Goal: Communication & Community: Answer question/provide support

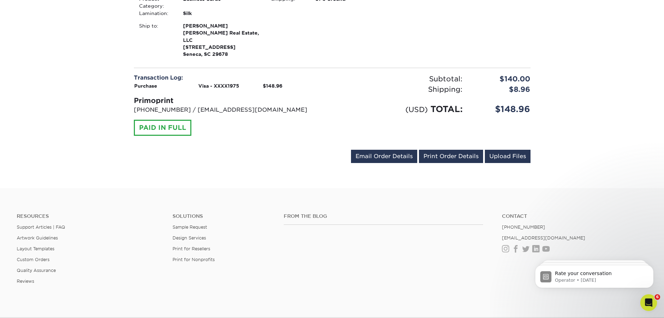
scroll to position [244, 0]
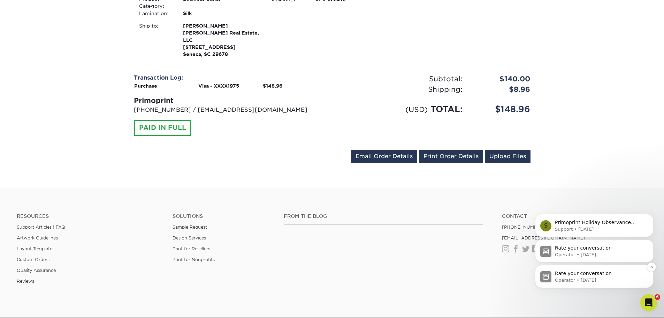
click at [574, 276] on p "Rate your conversation" at bounding box center [600, 273] width 90 height 7
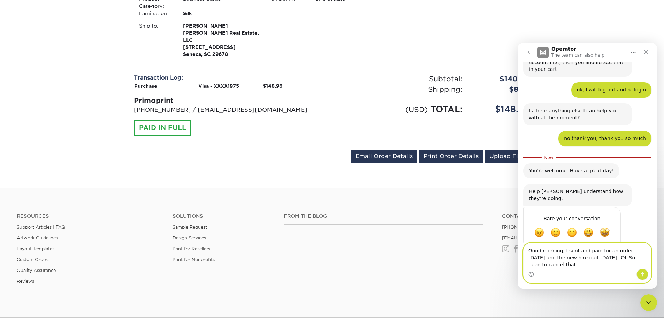
scroll to position [78, 0]
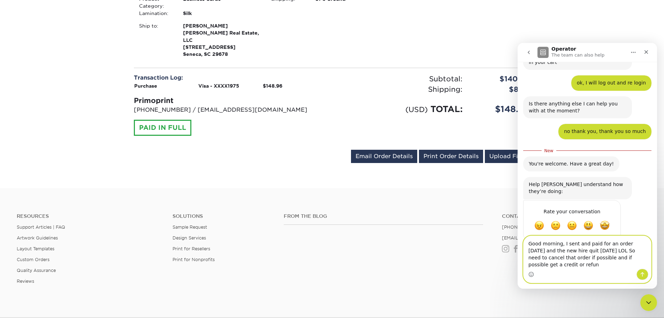
type textarea "Good morning, I sent and paid for an order [DATE] and the new hire quit [DATE] …"
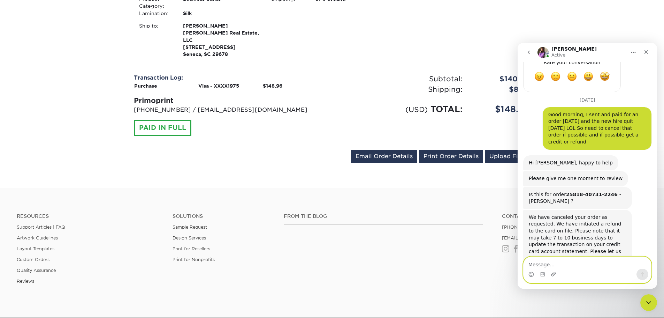
scroll to position [229, 0]
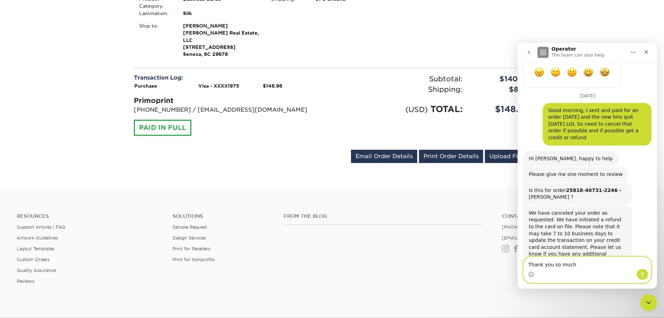
type textarea "Thank you so much!"
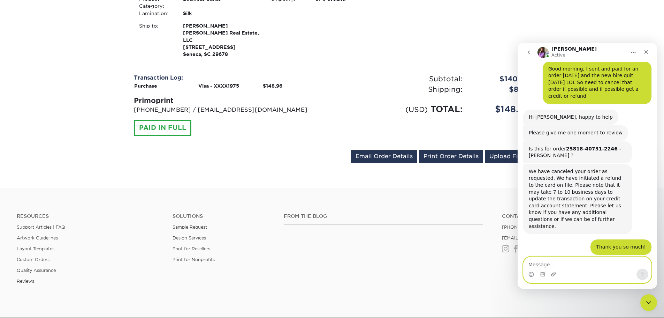
scroll to position [270, 0]
type textarea "Thank you, you too"
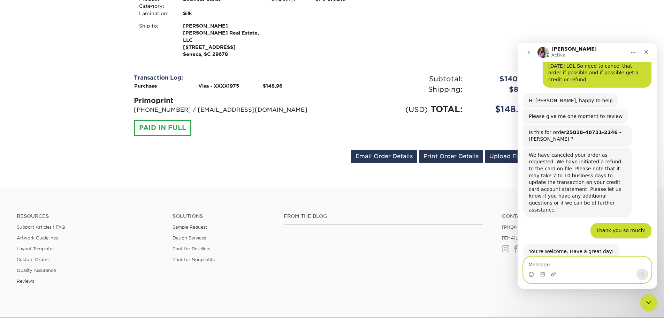
scroll to position [291, 0]
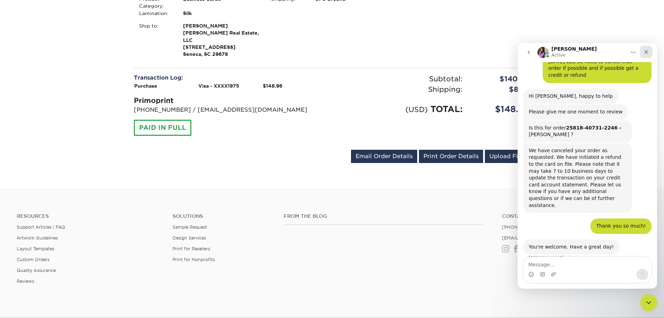
click at [646, 51] on icon "Close" at bounding box center [647, 52] width 6 height 6
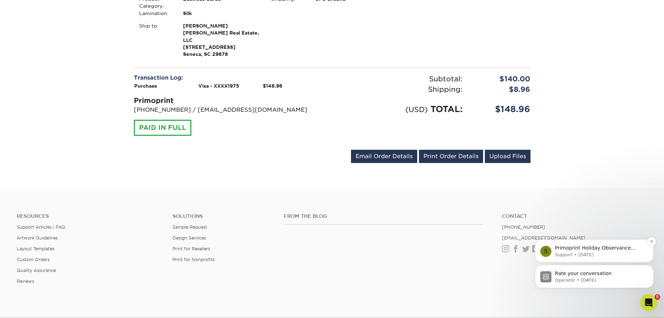
click at [569, 252] on p "Support • [DATE]" at bounding box center [600, 254] width 90 height 6
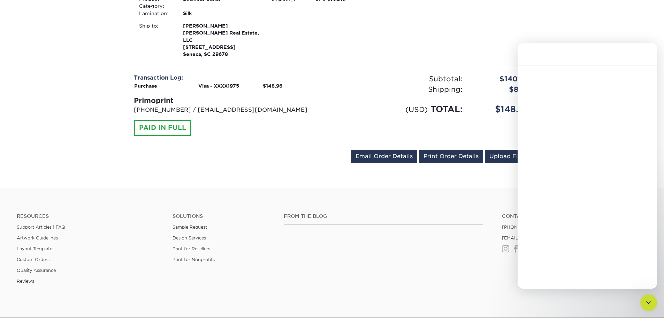
scroll to position [0, 0]
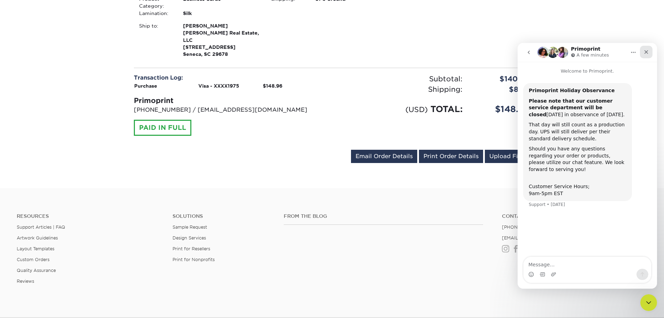
drag, startPoint x: 649, startPoint y: 50, endPoint x: 1168, endPoint y: 110, distance: 522.4
click at [649, 50] on icon "Close" at bounding box center [647, 52] width 6 height 6
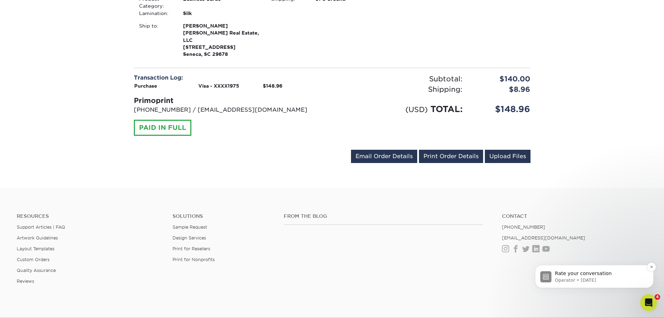
click at [596, 280] on p "Operator • [DATE]" at bounding box center [600, 280] width 90 height 6
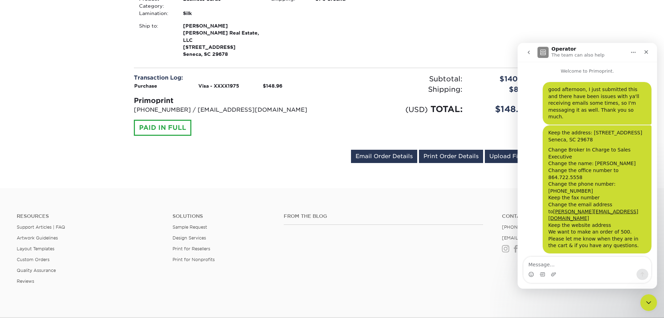
scroll to position [19, 0]
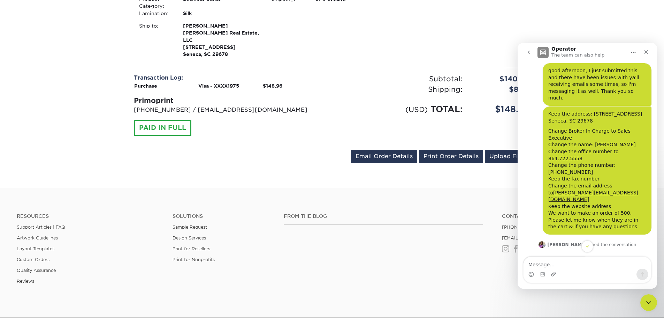
click at [633, 50] on icon "Home" at bounding box center [634, 53] width 6 height 6
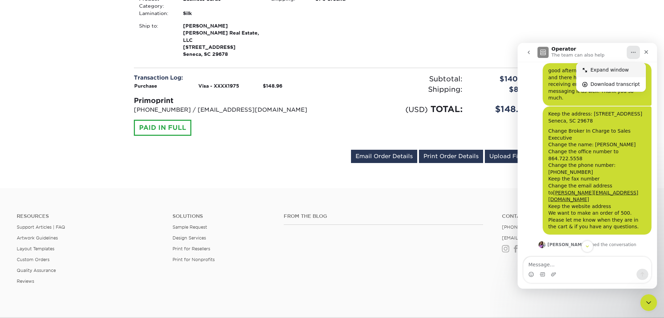
click at [615, 69] on div "Expand window" at bounding box center [616, 69] width 50 height 7
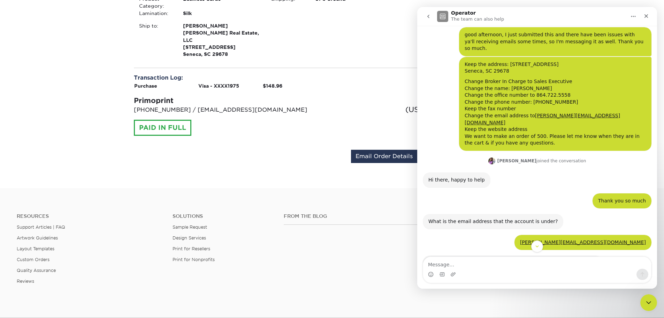
click at [631, 16] on icon "Home" at bounding box center [634, 17] width 6 height 6
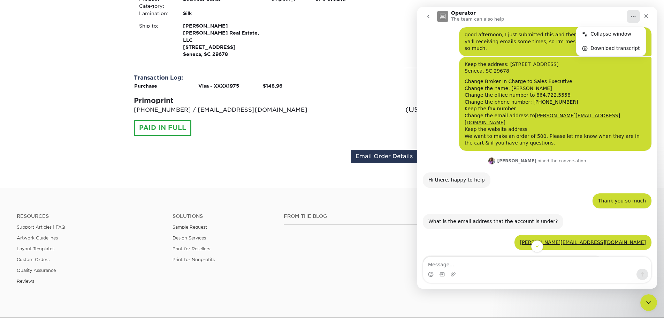
click at [631, 16] on icon "Home" at bounding box center [634, 17] width 6 height 6
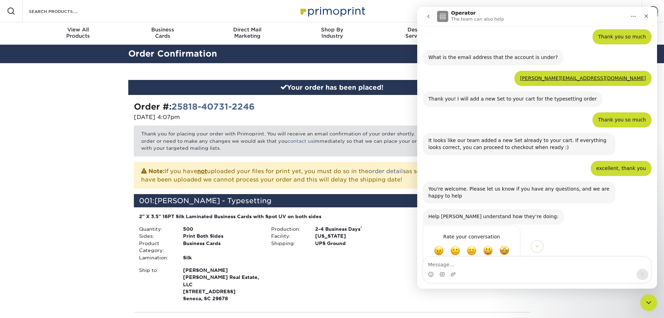
scroll to position [187, 0]
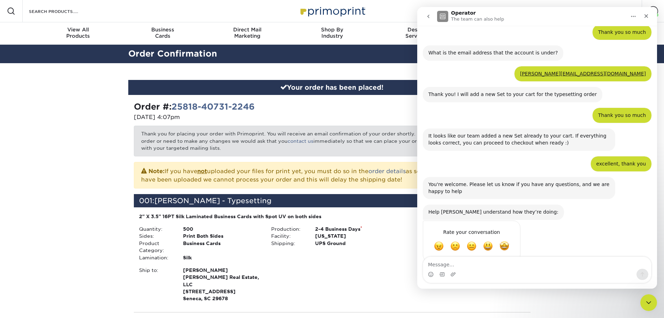
click at [631, 16] on icon "Home" at bounding box center [634, 17] width 6 height 6
click at [429, 14] on icon "go back" at bounding box center [429, 17] width 6 height 6
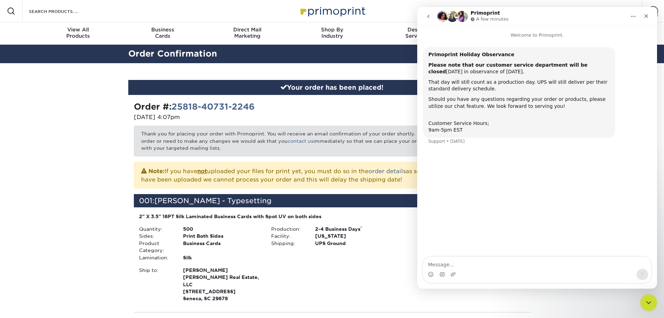
click at [429, 14] on icon "go back" at bounding box center [429, 17] width 6 height 6
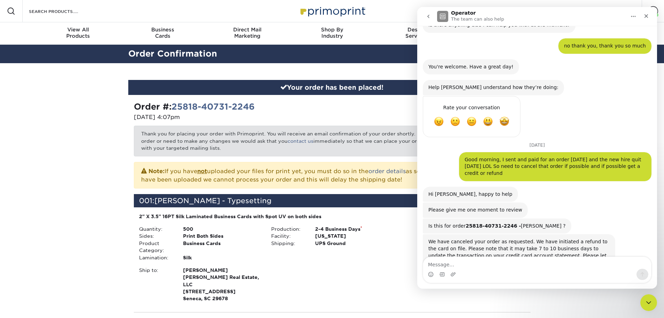
scroll to position [214, 0]
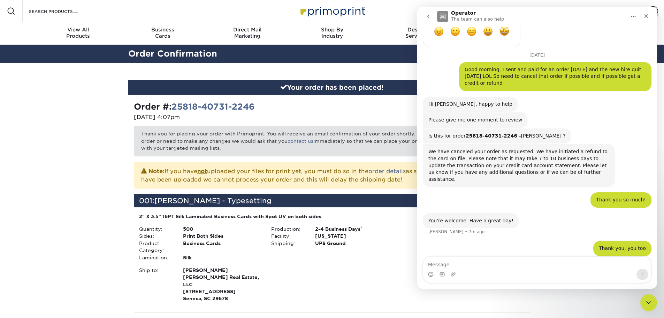
drag, startPoint x: 554, startPoint y: 112, endPoint x: 534, endPoint y: 107, distance: 20.1
click at [534, 107] on div "Hi [PERSON_NAME], happy to help [PERSON_NAME] • 12m ago" at bounding box center [537, 105] width 229 height 16
click at [632, 19] on button "Home" at bounding box center [633, 16] width 13 height 13
click at [638, 17] on button "Home" at bounding box center [633, 16] width 13 height 13
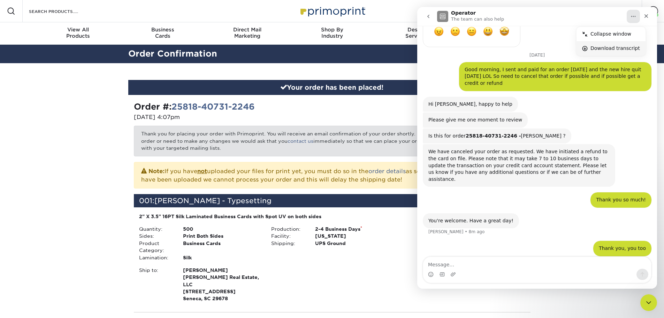
click at [614, 46] on div "Download transcript" at bounding box center [616, 48] width 50 height 7
click at [648, 15] on icon "Close" at bounding box center [647, 16] width 4 height 4
